Goal: Check status: Check status

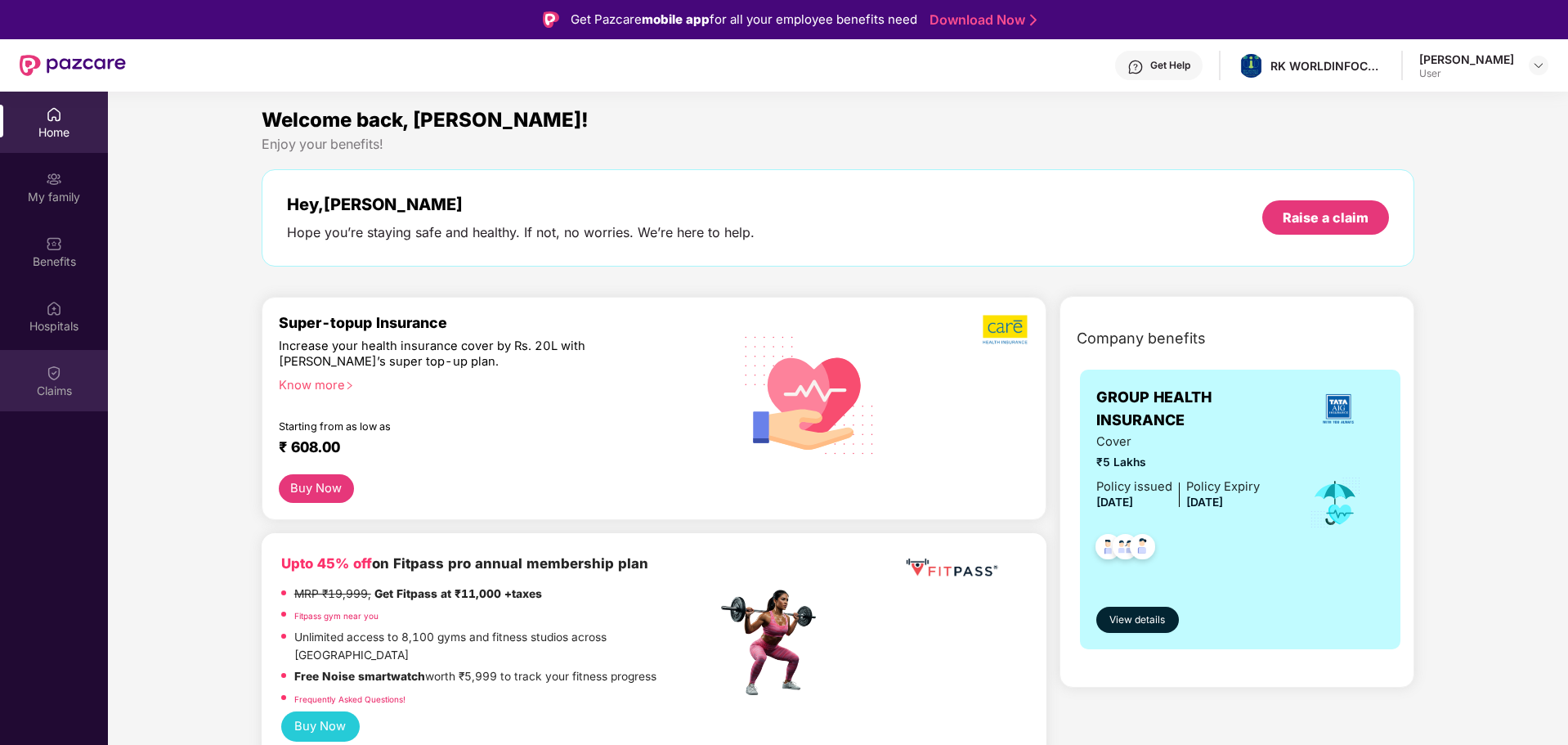
click at [45, 401] on div "Claims" at bounding box center [53, 380] width 108 height 61
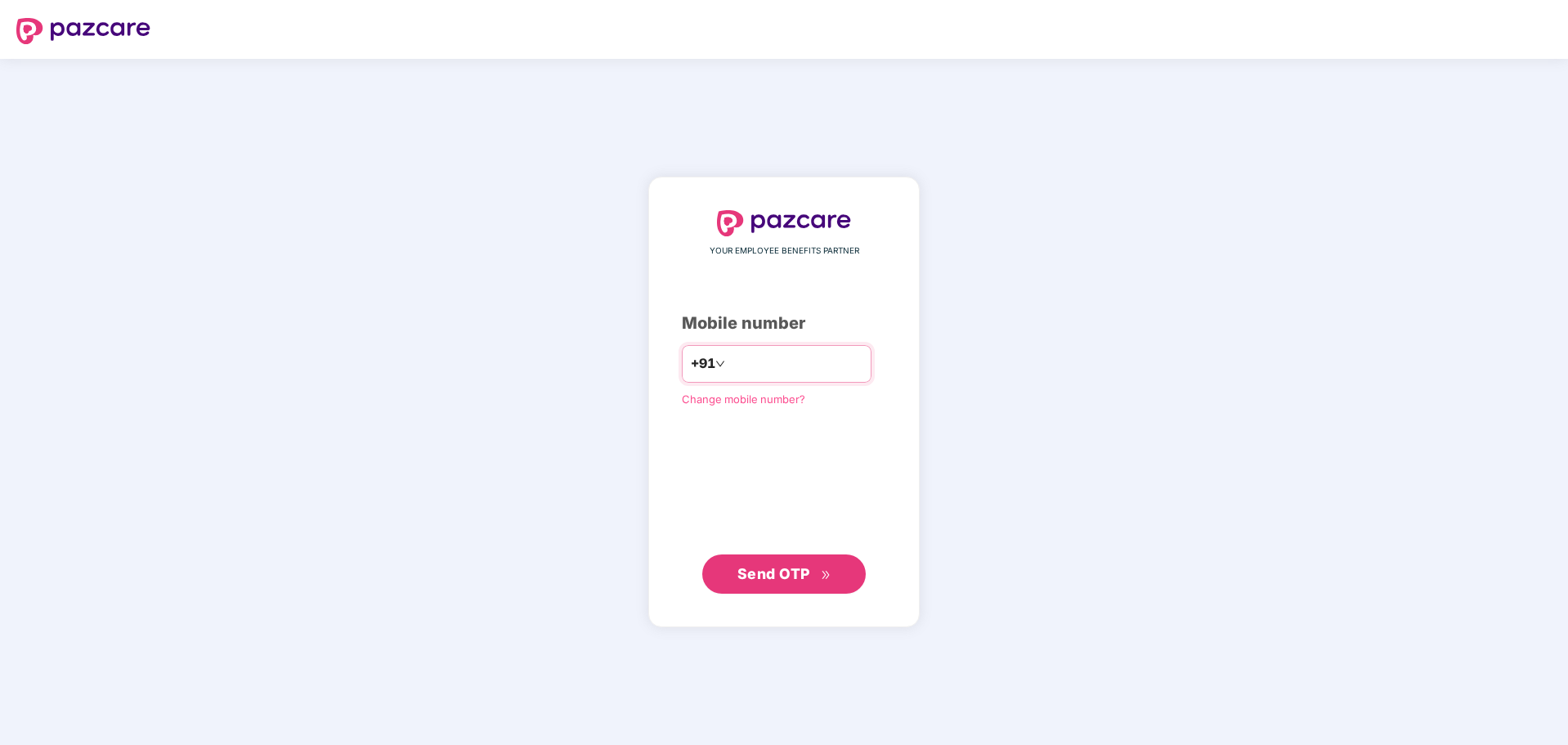
click at [739, 366] on input "number" at bounding box center [795, 363] width 134 height 26
type input "**********"
click at [752, 565] on span "Send OTP" at bounding box center [773, 573] width 73 height 17
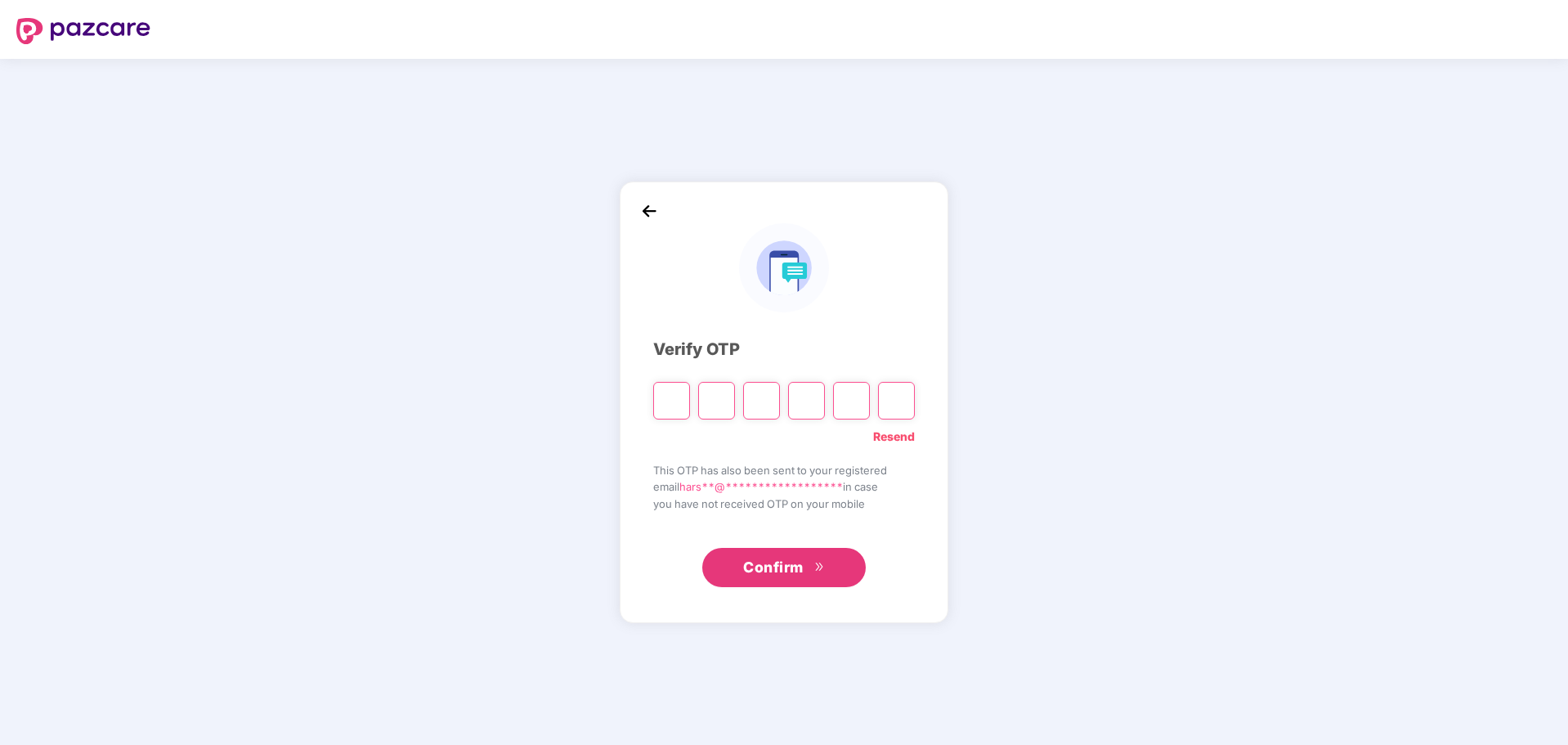
type input "*"
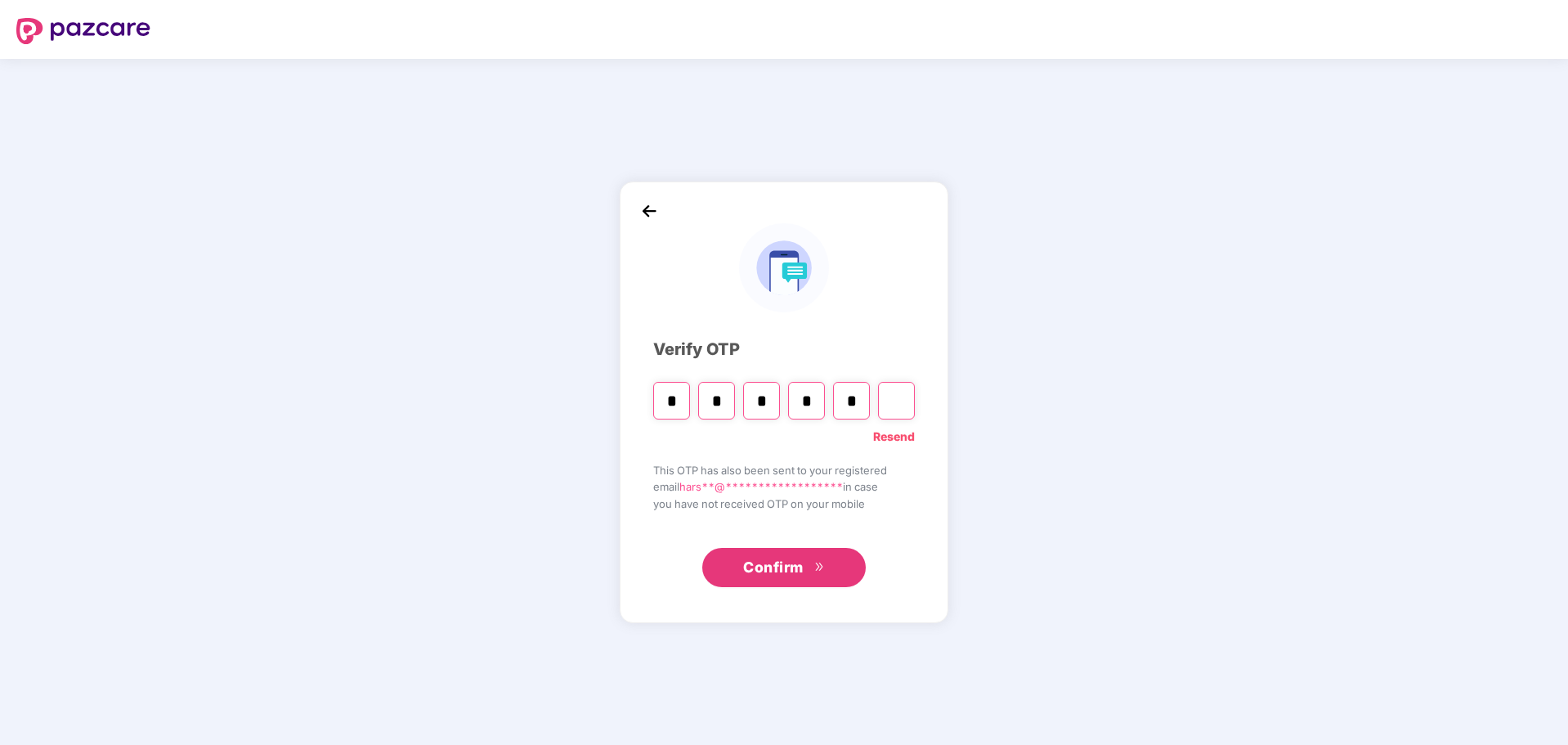
type input "*"
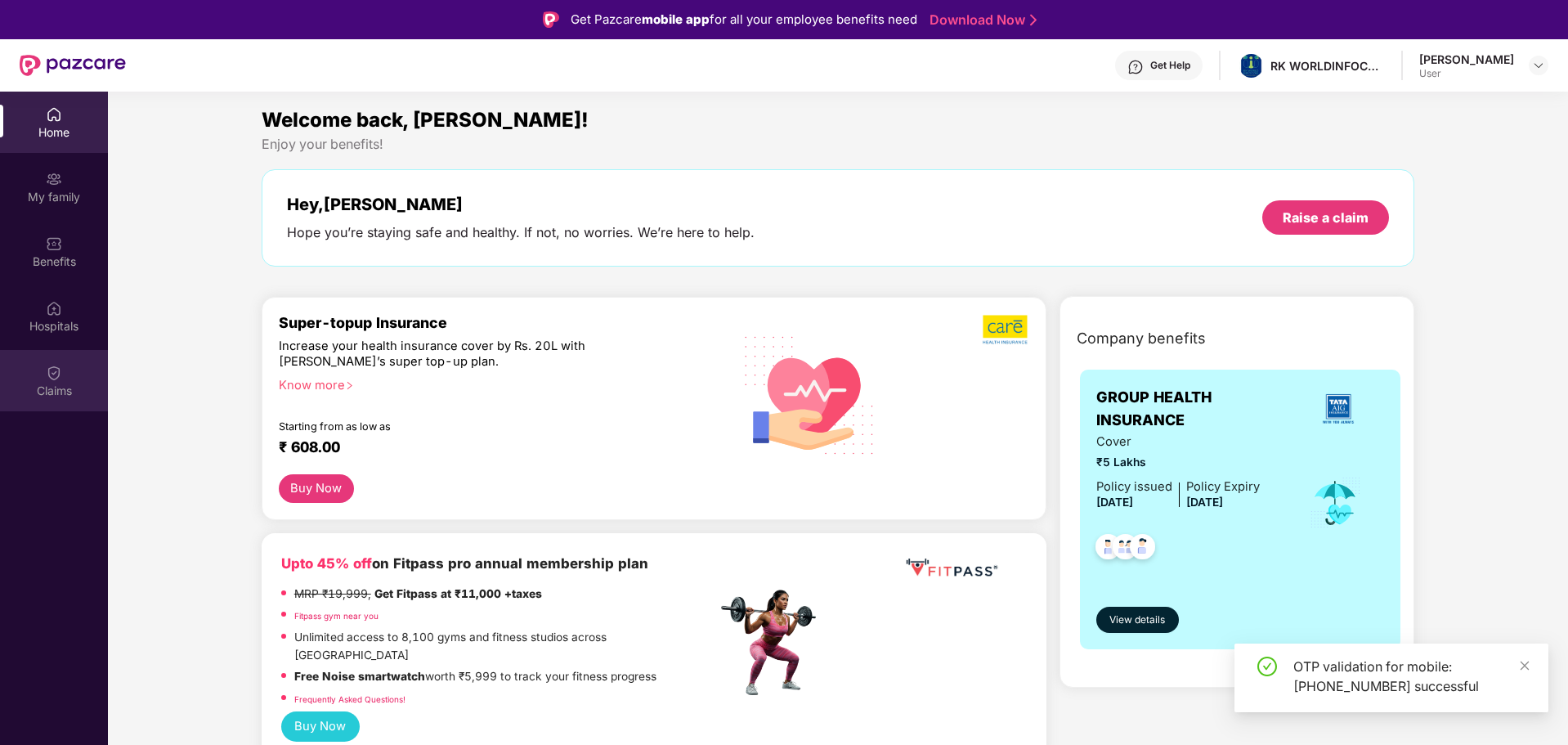
click at [61, 363] on div at bounding box center [53, 371] width 16 height 16
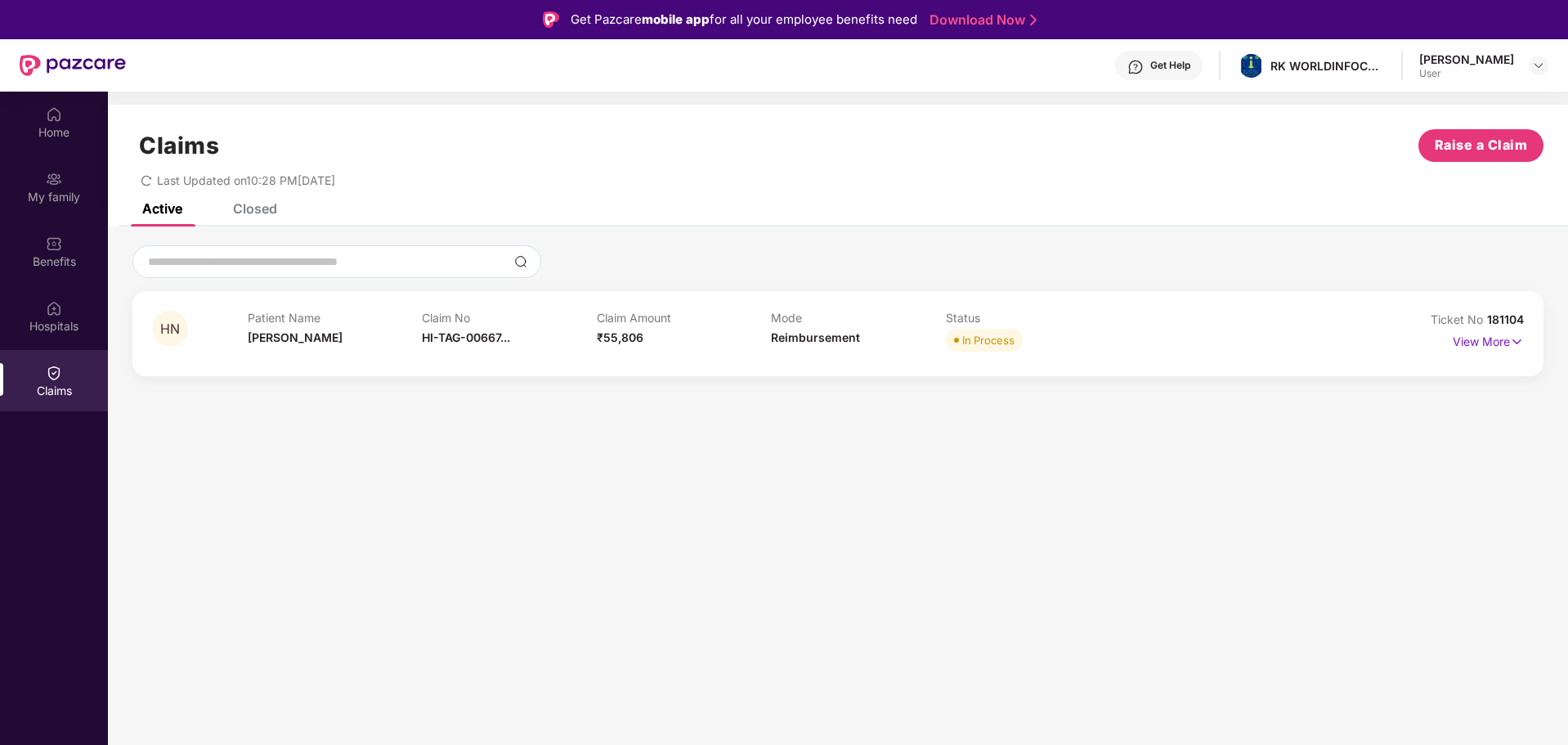
click at [559, 331] on div "Claim No HI-TAG-00667..." at bounding box center [509, 333] width 175 height 45
click at [1485, 345] on p "View More" at bounding box center [1488, 339] width 71 height 22
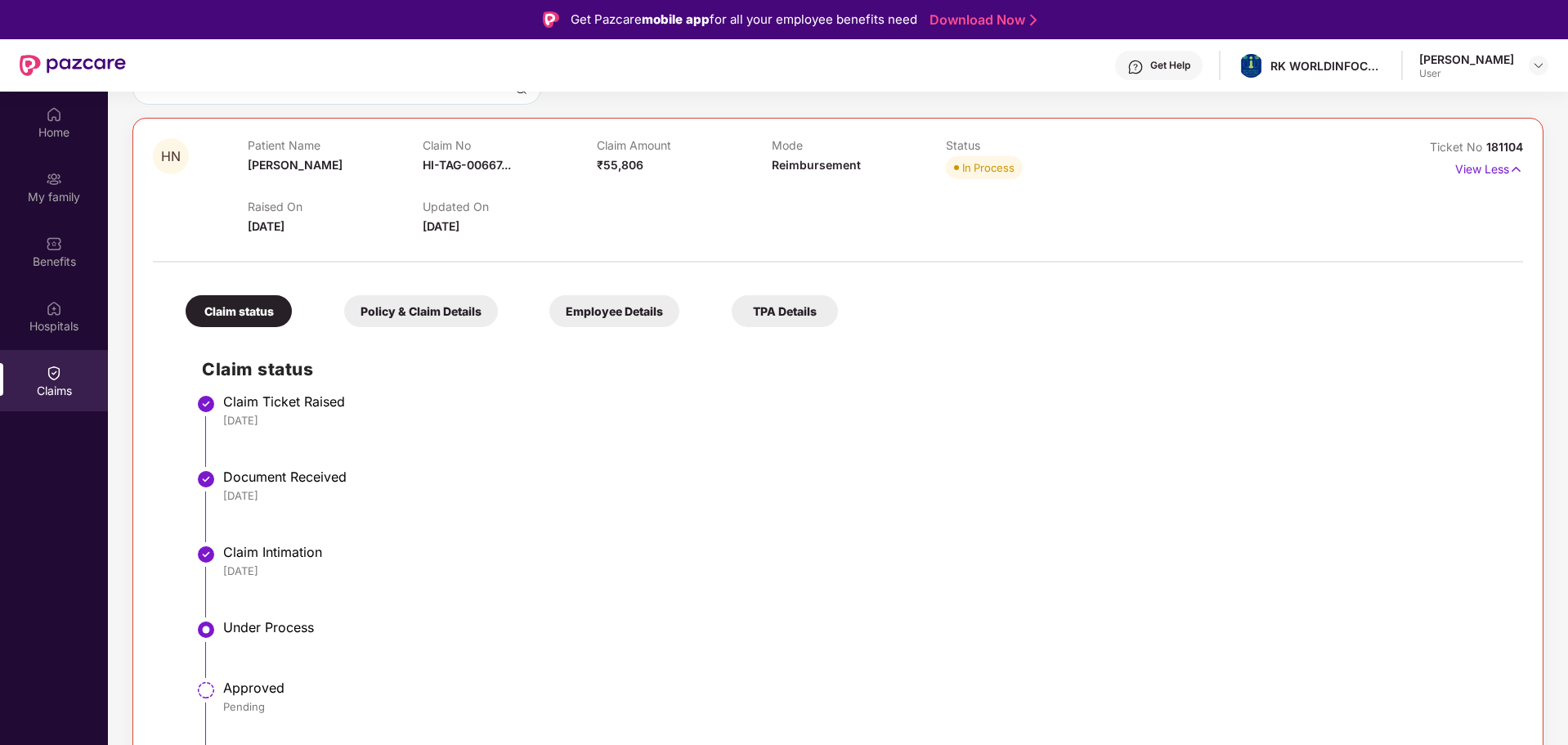
scroll to position [92, 0]
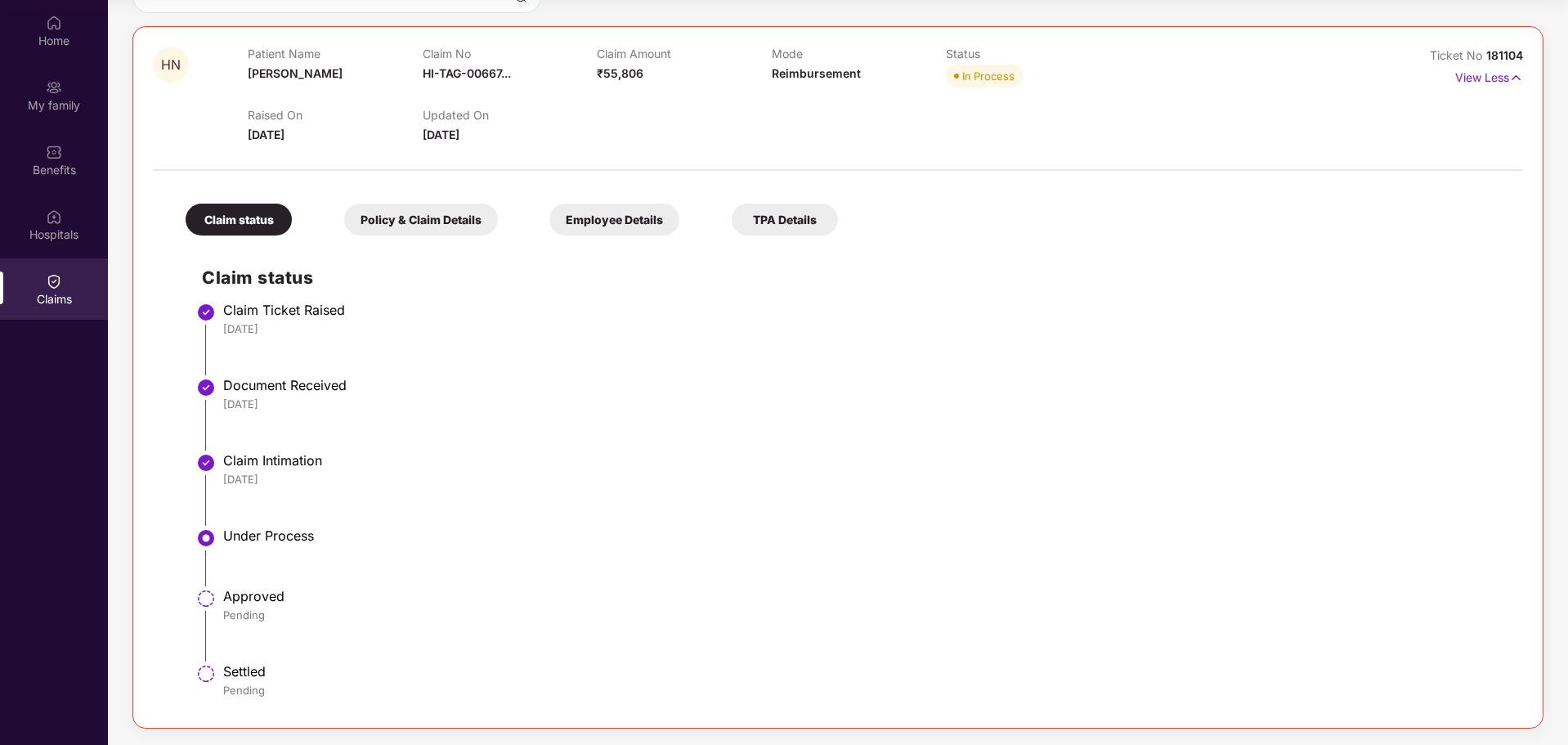
click at [261, 536] on div "Under Process" at bounding box center [865, 535] width 1283 height 16
click at [214, 546] on img at bounding box center [206, 538] width 20 height 20
click at [215, 613] on li "Approved Pending" at bounding box center [854, 631] width 1305 height 76
click at [404, 561] on li "Under Process" at bounding box center [854, 563] width 1305 height 61
